Goal: Complete application form

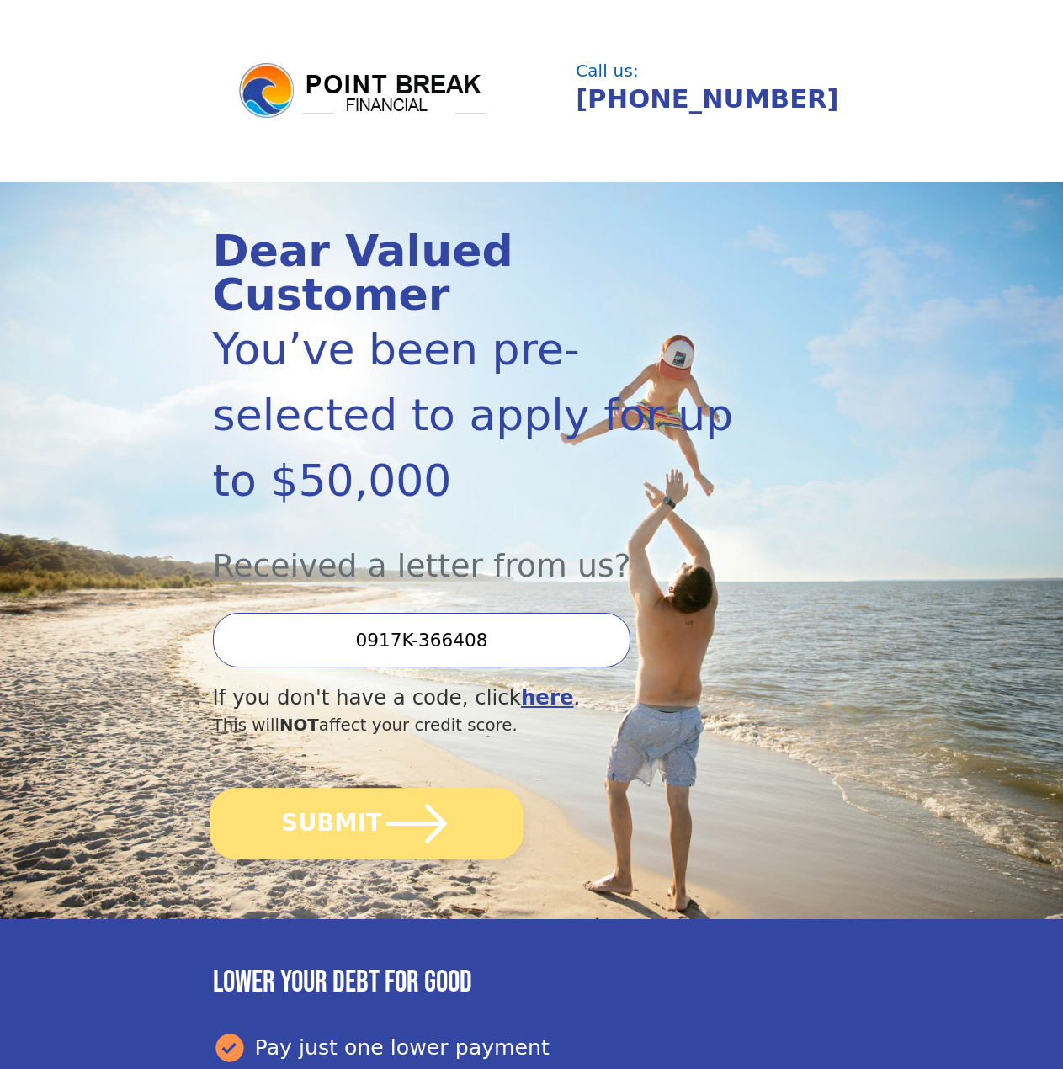
click at [356, 788] on button "SUBMIT" at bounding box center [366, 824] width 313 height 72
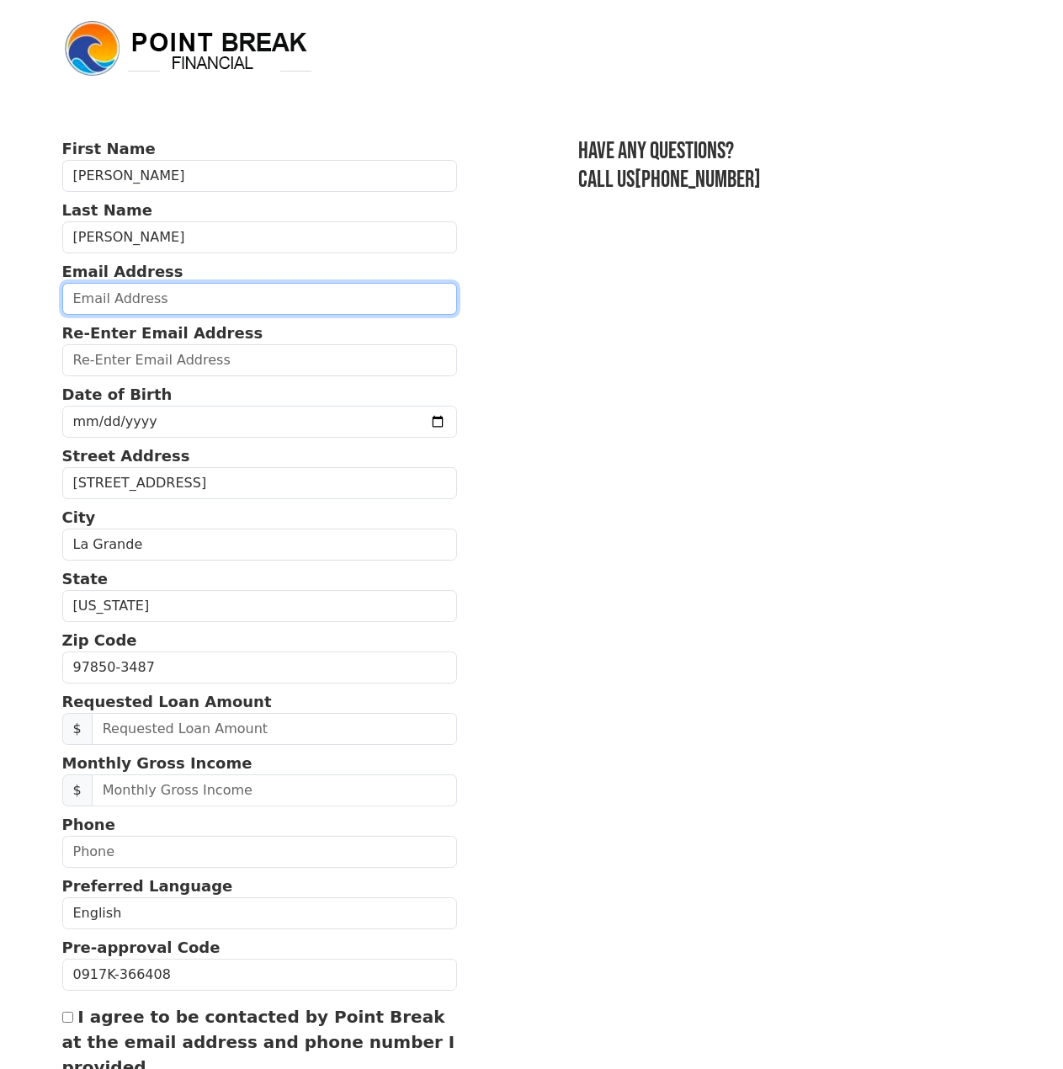
click at [179, 309] on input "email" at bounding box center [260, 299] width 396 height 32
type input "[EMAIL_ADDRESS][DOMAIN_NAME]"
type input "[PHONE_NUMBER]"
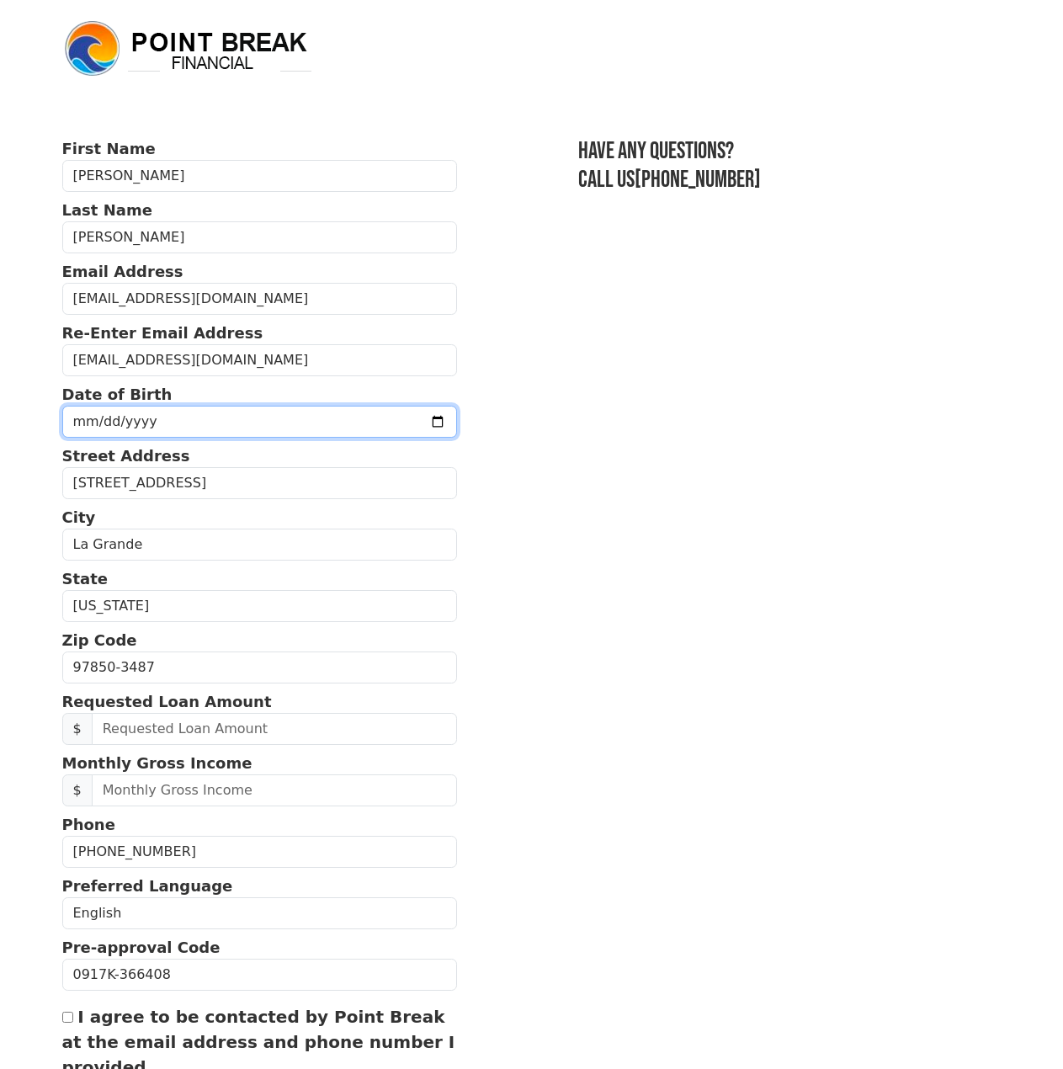
click at [281, 416] on input "date" at bounding box center [260, 422] width 396 height 32
type input "[DATE]"
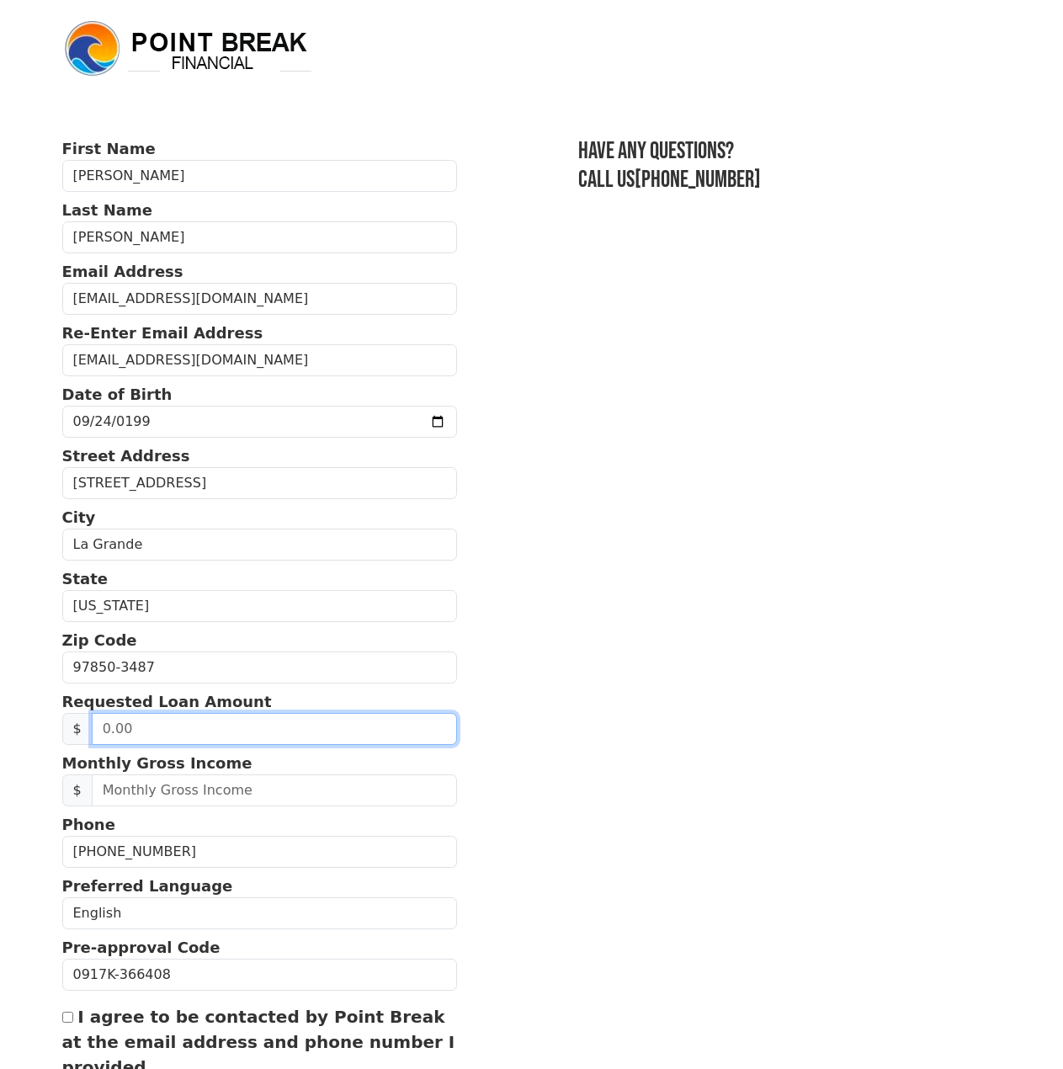
click at [214, 726] on input "text" at bounding box center [274, 729] width 365 height 32
click at [216, 737] on input "text" at bounding box center [274, 729] width 365 height 32
drag, startPoint x: 216, startPoint y: 737, endPoint x: 83, endPoint y: 734, distance: 133.0
click at [83, 734] on div "$" at bounding box center [260, 729] width 396 height 32
type input "30,000.00"
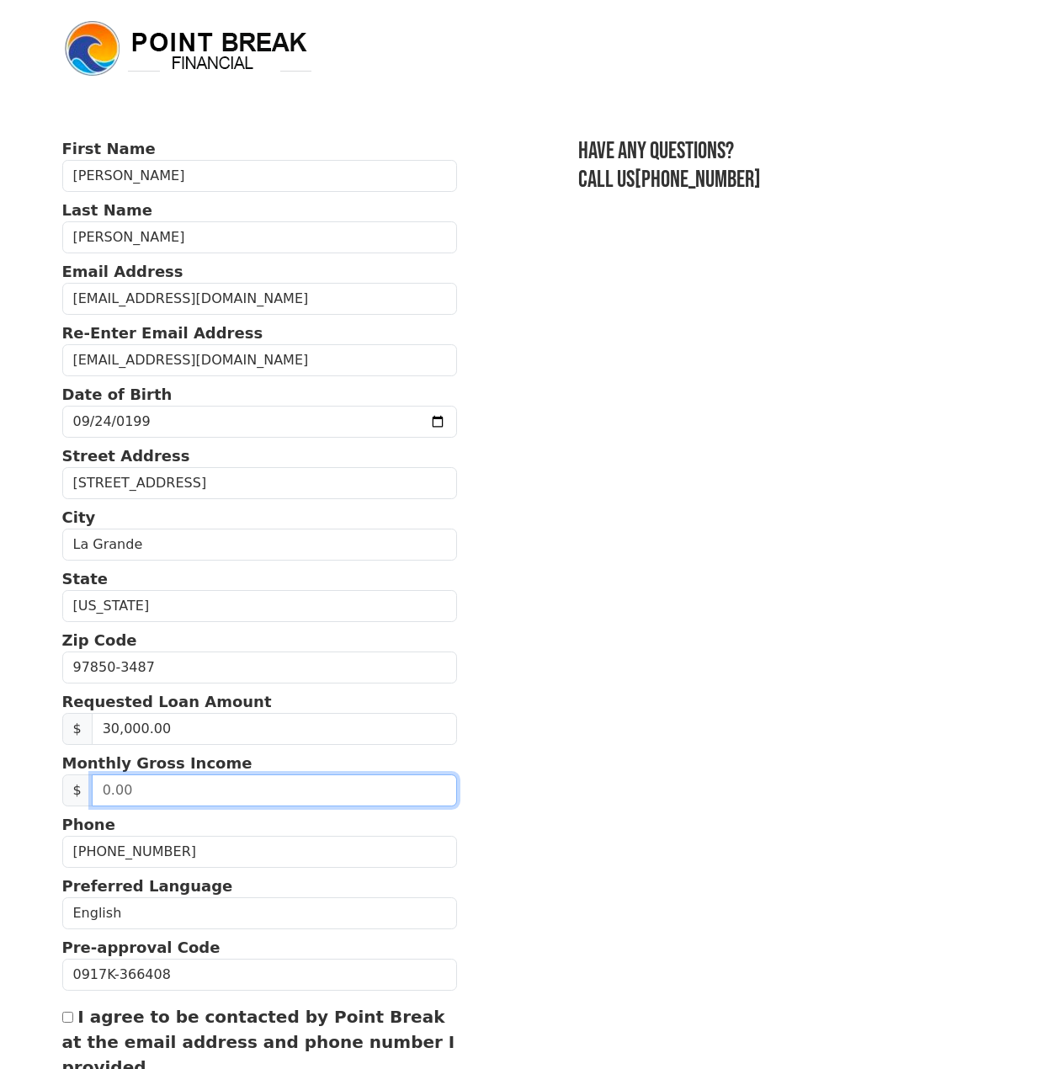
click at [251, 795] on input "text" at bounding box center [274, 790] width 365 height 32
click at [170, 785] on input "text" at bounding box center [274, 790] width 365 height 32
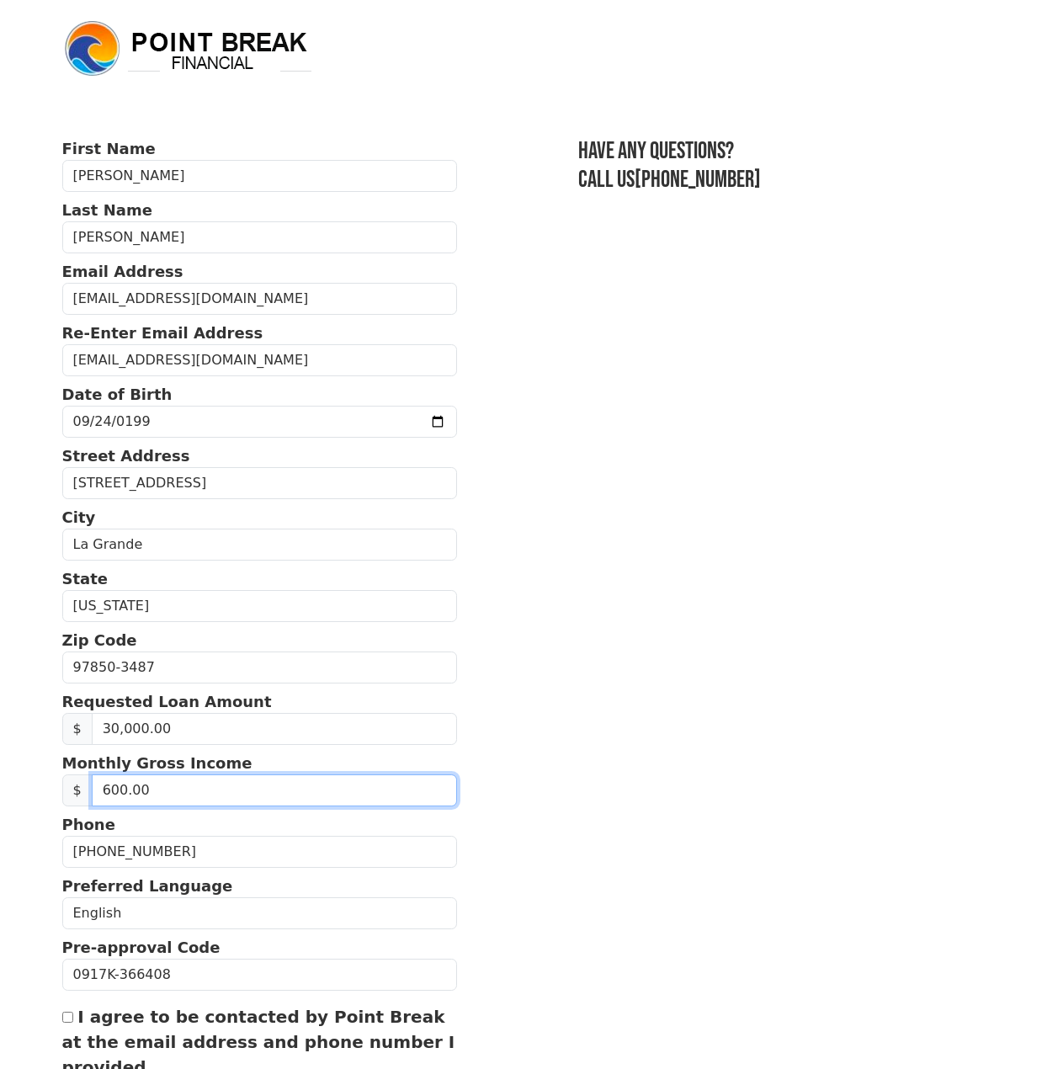
type input "6,000.00"
click at [506, 861] on section "First Name Trevor Last Name Lofton Email Address trevor.lofton25@gmail.com Re-E…" at bounding box center [531, 667] width 939 height 1061
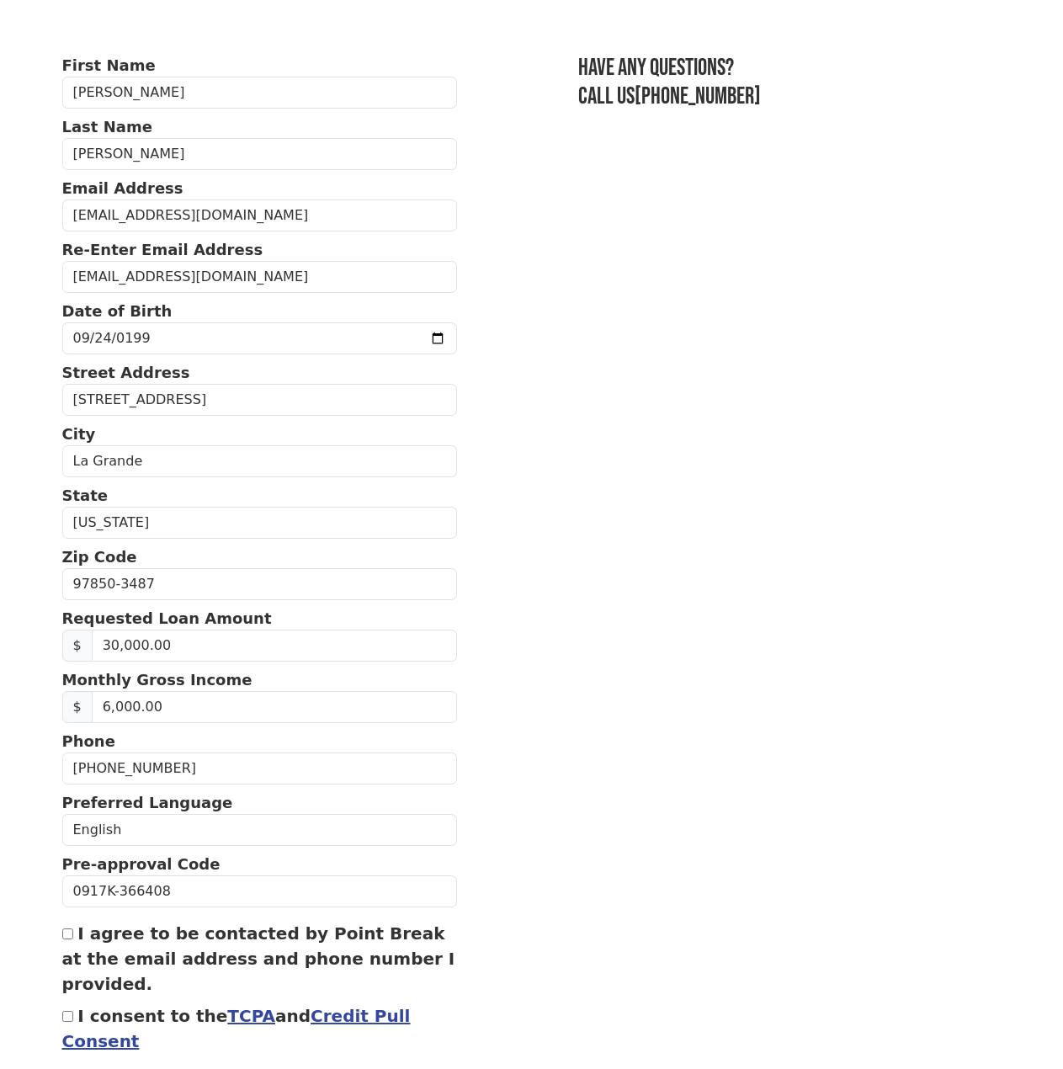
scroll to position [84, 0]
click at [70, 933] on input "I agree to be contacted by Point Break at the email address and phone number I …" at bounding box center [67, 933] width 11 height 11
checkbox input "true"
click at [69, 1014] on input "I consent to the TCPA and Credit Pull Consent" at bounding box center [67, 1015] width 11 height 11
checkbox input "true"
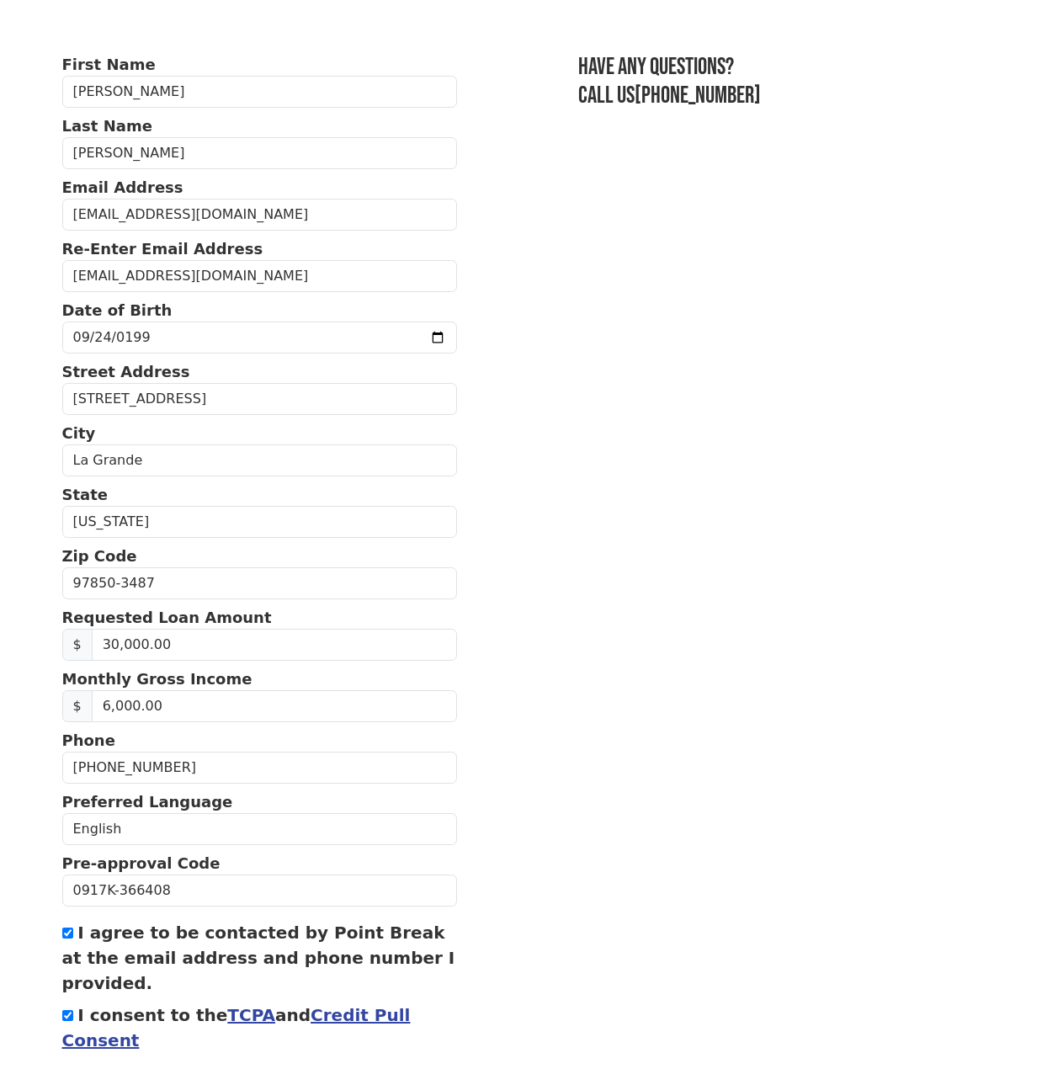
click at [710, 737] on section "First Name Trevor Last Name Lofton Email Address trevor.lofton25@gmail.com Re-E…" at bounding box center [531, 583] width 939 height 1061
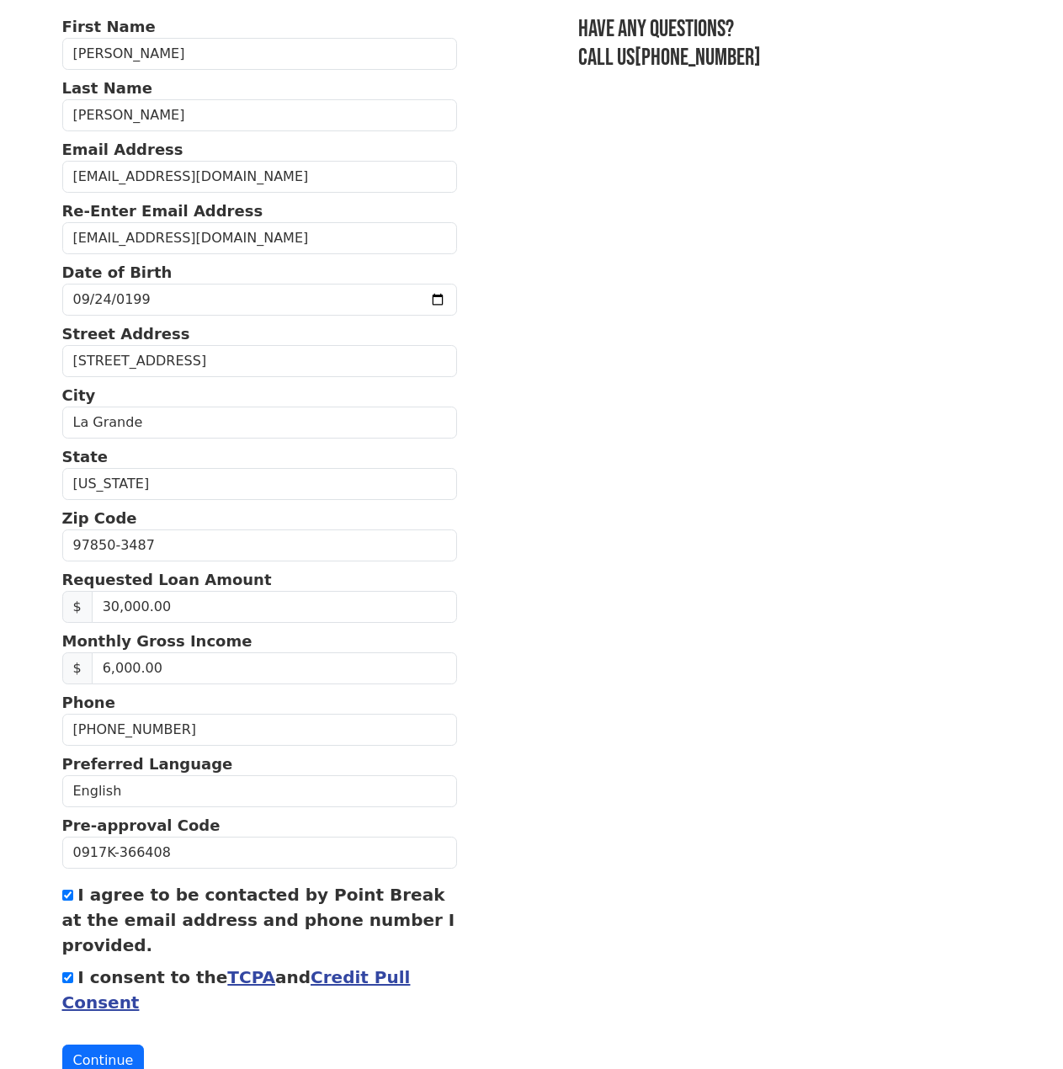
scroll to position [168, 0]
